Goal: Navigation & Orientation: Go to known website

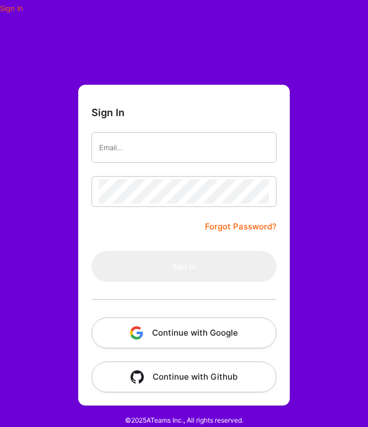
scroll to position [75, 0]
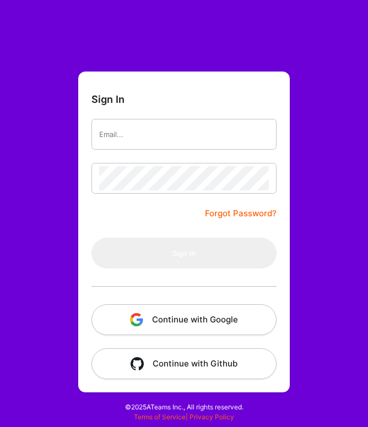
click at [165, 315] on button "Continue with Google" at bounding box center [183, 320] width 185 height 31
